Goal: Information Seeking & Learning: Learn about a topic

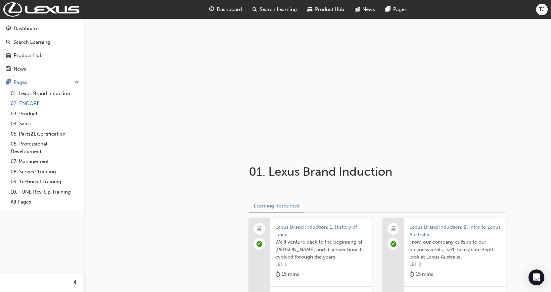
click at [33, 101] on link "02. ENCORE" at bounding box center [45, 103] width 74 height 10
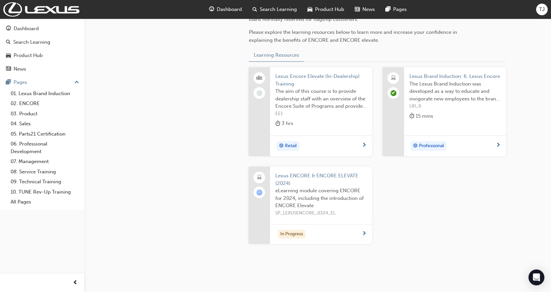
scroll to position [225, 0]
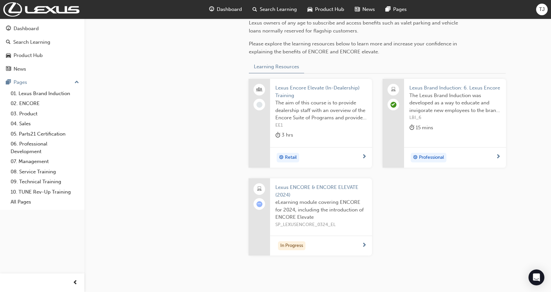
click at [343, 212] on span "eLearning module covering ENCORE for 2024, including the introduction of ENCORE…" at bounding box center [320, 209] width 91 height 23
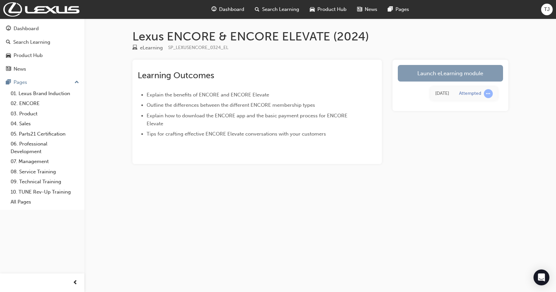
click at [421, 80] on link "Launch eLearning module" at bounding box center [450, 73] width 105 height 17
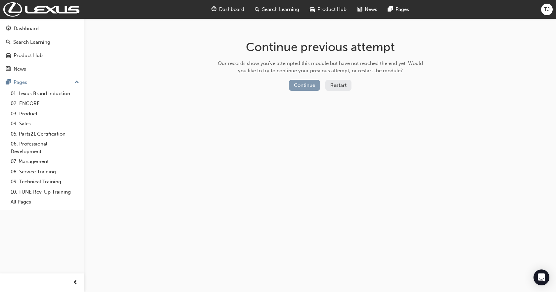
click at [297, 85] on button "Continue" at bounding box center [304, 85] width 31 height 11
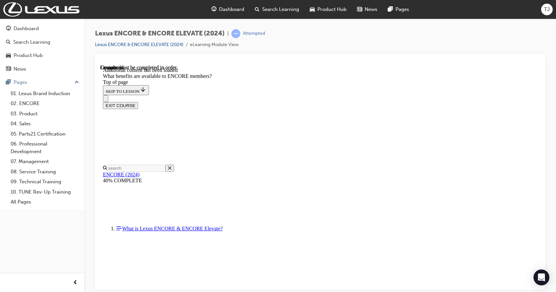
scroll to position [2056, 0]
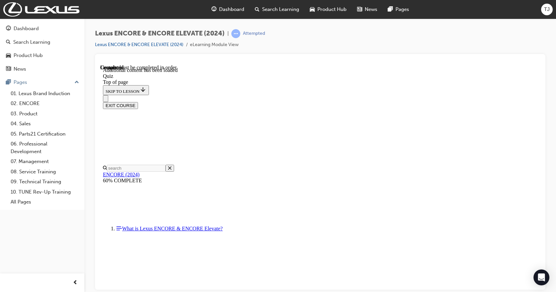
scroll to position [53, 0]
drag, startPoint x: 269, startPoint y: 198, endPoint x: 269, endPoint y: 207, distance: 9.3
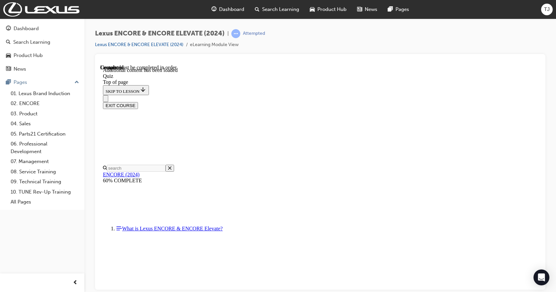
scroll to position [164, 0]
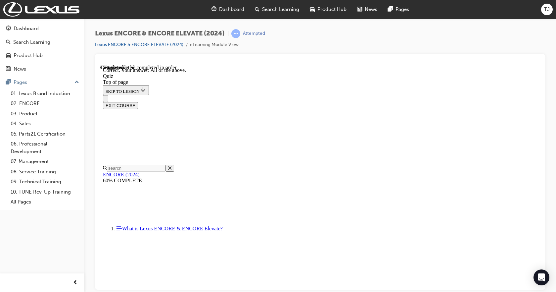
scroll to position [86, 0]
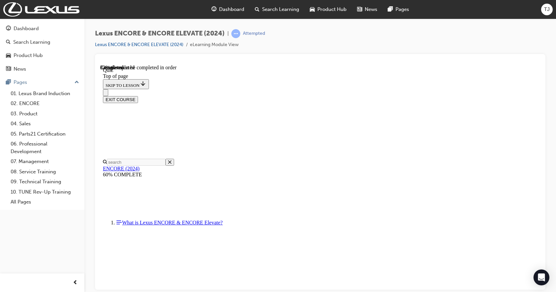
scroll to position [86, 0]
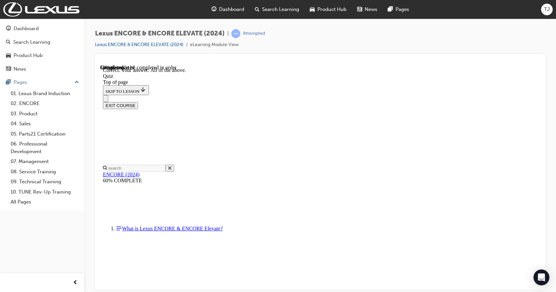
scroll to position [175, 0]
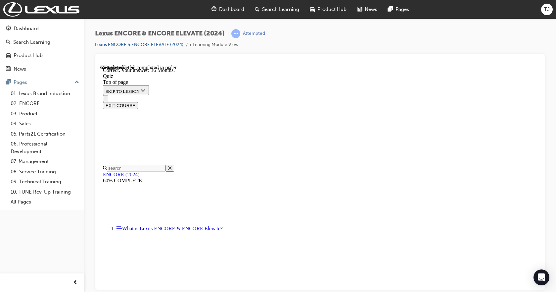
scroll to position [109, 0]
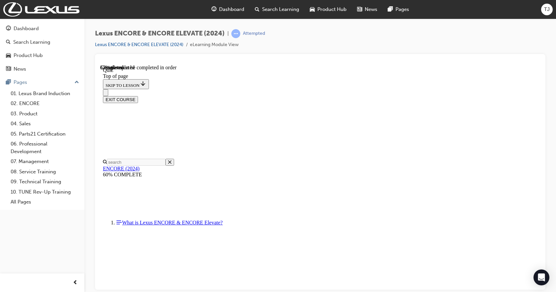
scroll to position [28, 0]
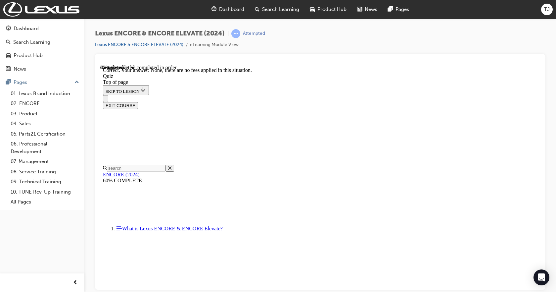
scroll to position [82, 0]
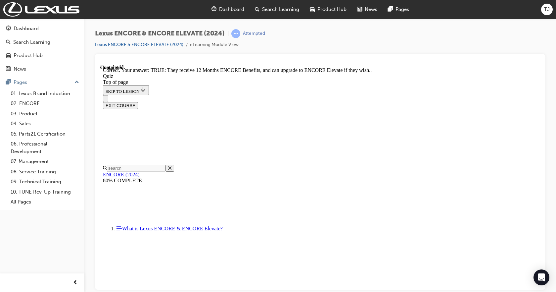
scroll to position [78, 0]
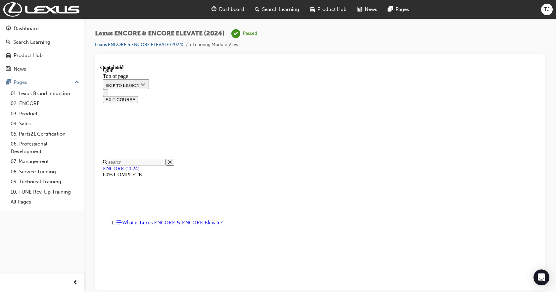
scroll to position [135, 0]
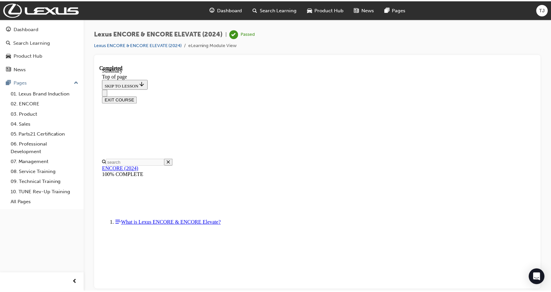
scroll to position [378, 0]
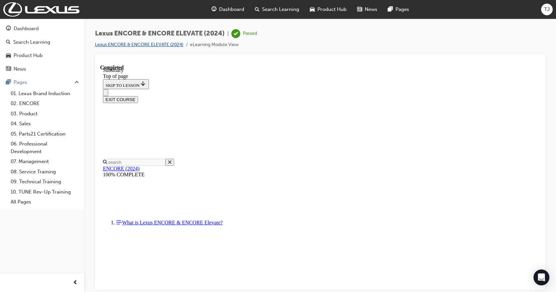
click at [135, 44] on link "Lexus ENCORE & ENCORE ELEVATE (2024)" at bounding box center [139, 45] width 88 height 6
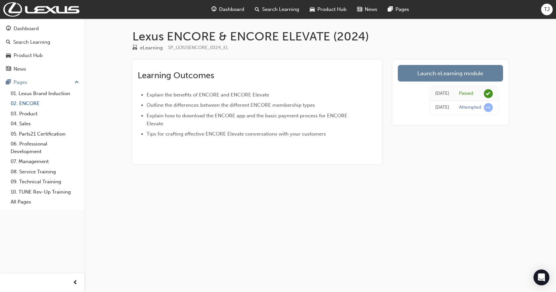
click at [33, 106] on link "02. ENCORE" at bounding box center [45, 103] width 74 height 10
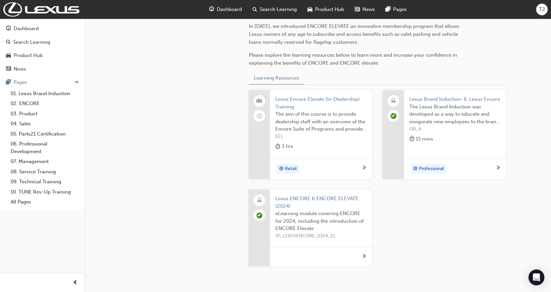
scroll to position [225, 0]
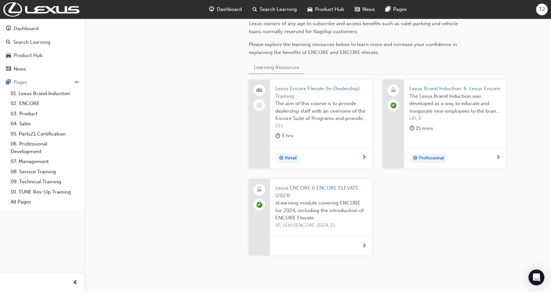
click at [360, 156] on div "Retail" at bounding box center [318, 158] width 86 height 10
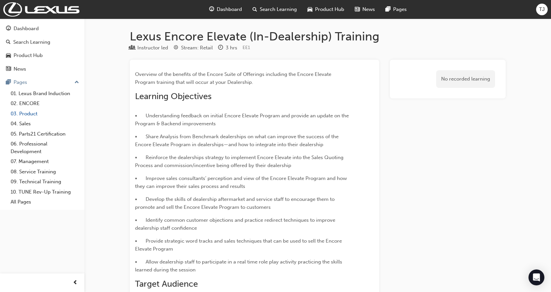
click at [21, 112] on link "03. Product" at bounding box center [45, 114] width 74 height 10
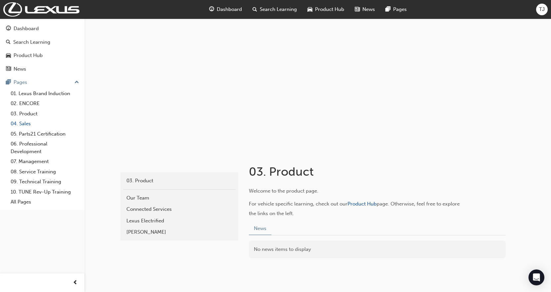
click at [24, 122] on link "04. Sales" at bounding box center [45, 123] width 74 height 10
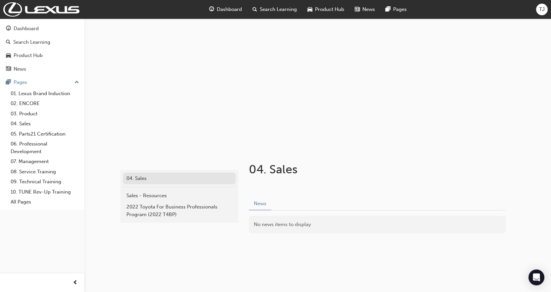
scroll to position [3, 0]
click at [33, 135] on link "05. Parts21 Certification" at bounding box center [45, 134] width 74 height 10
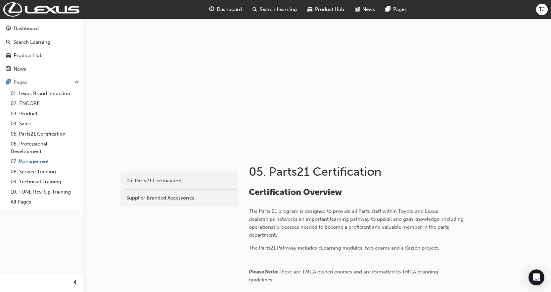
click at [34, 161] on link "07. Management" at bounding box center [45, 161] width 74 height 10
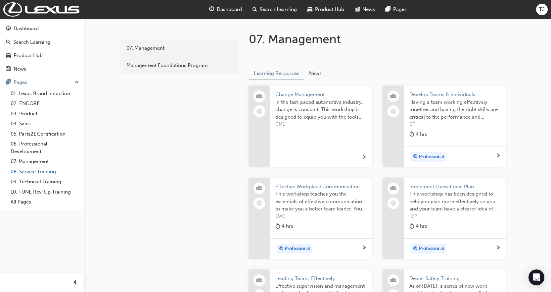
click at [39, 168] on link "08. Service Training" at bounding box center [45, 171] width 74 height 10
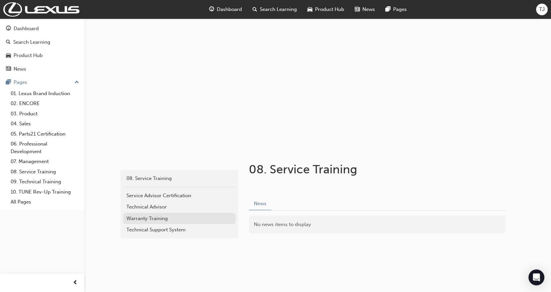
scroll to position [3, 0]
click at [35, 160] on link "07. Management" at bounding box center [45, 161] width 74 height 10
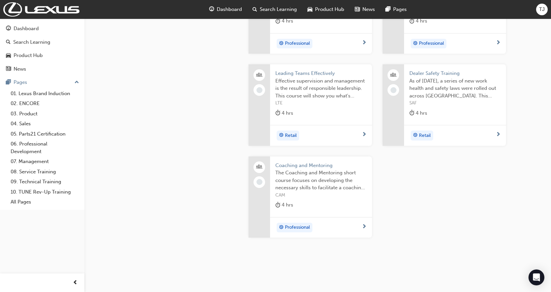
scroll to position [220, 0]
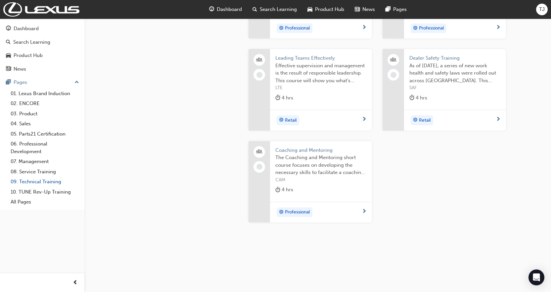
click at [47, 178] on link "09. Technical Training" at bounding box center [45, 181] width 74 height 10
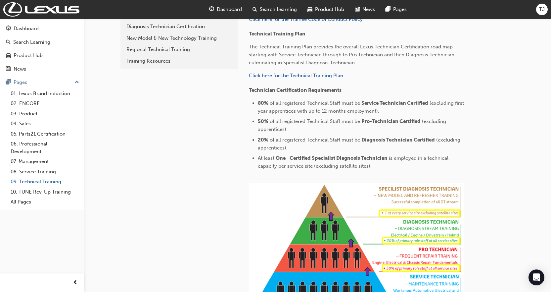
scroll to position [129, 0]
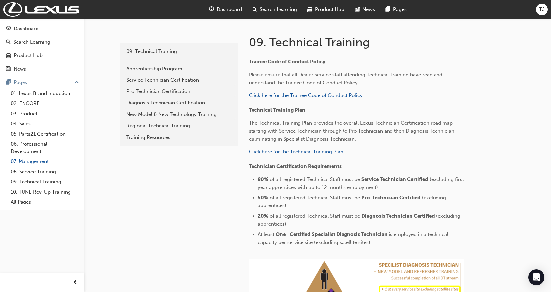
click at [33, 163] on link "07. Management" at bounding box center [45, 161] width 74 height 10
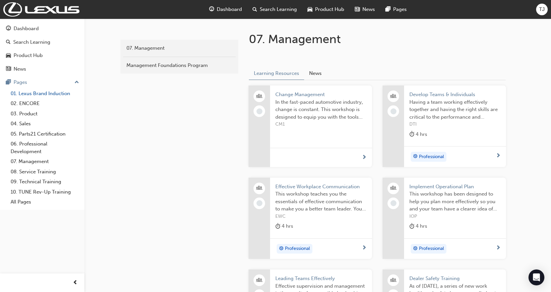
click at [33, 93] on link "01. Lexus Brand Induction" at bounding box center [45, 93] width 74 height 10
